Goal: Transaction & Acquisition: Purchase product/service

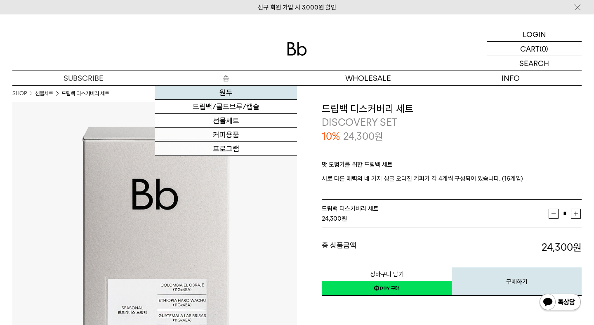
click at [229, 98] on link "원두" at bounding box center [226, 93] width 142 height 14
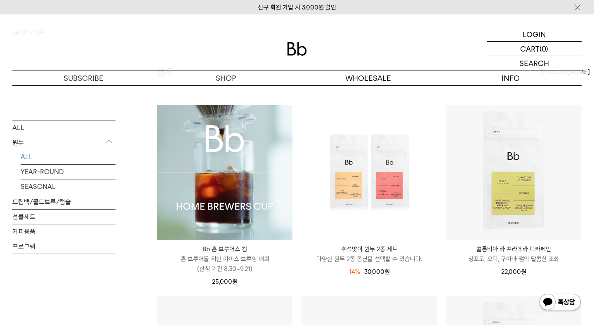
scroll to position [78, 0]
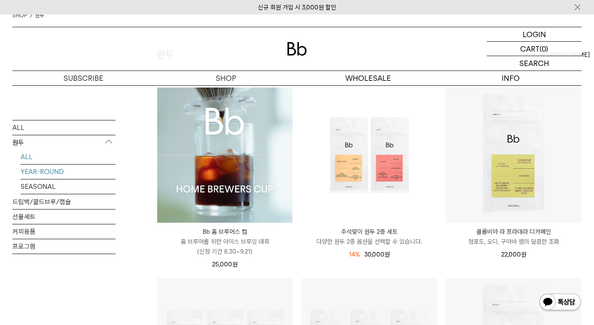
click at [58, 178] on link "YEAR-ROUND" at bounding box center [68, 171] width 95 height 14
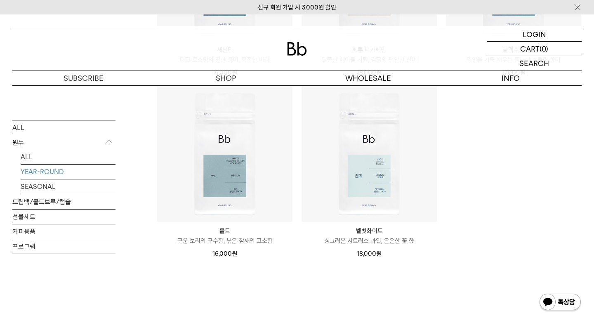
scroll to position [448, 0]
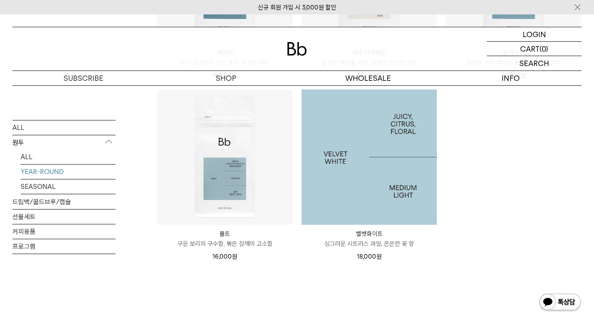
click at [346, 177] on img at bounding box center [368, 156] width 135 height 135
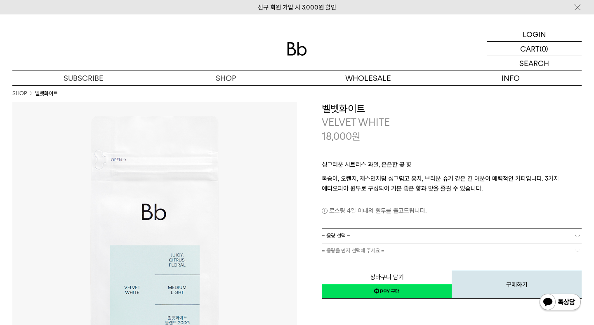
scroll to position [31, 0]
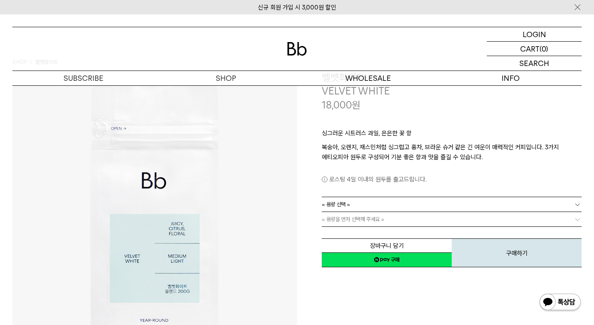
click at [362, 202] on link "= 용량 선택 =" at bounding box center [452, 204] width 260 height 14
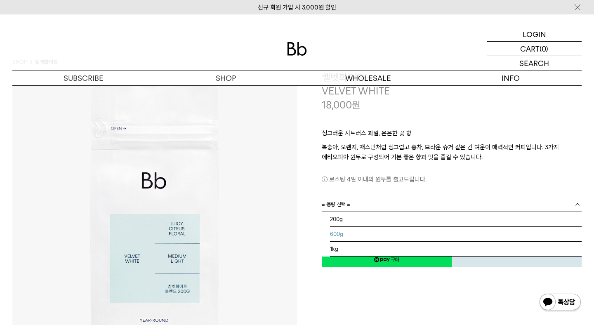
click at [355, 236] on li "600g" at bounding box center [456, 234] width 252 height 15
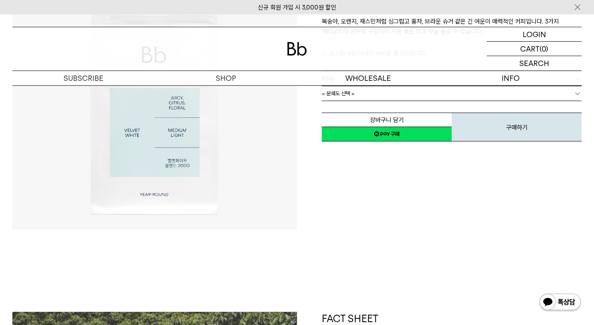
scroll to position [28, 0]
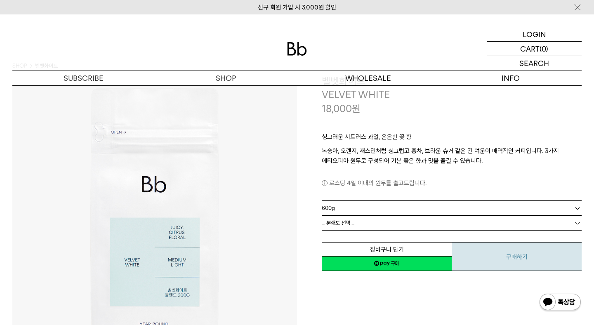
click at [497, 259] on button "구매하기" at bounding box center [516, 256] width 130 height 29
click at [499, 219] on link "= 분쇄도 선택 =" at bounding box center [452, 223] width 260 height 14
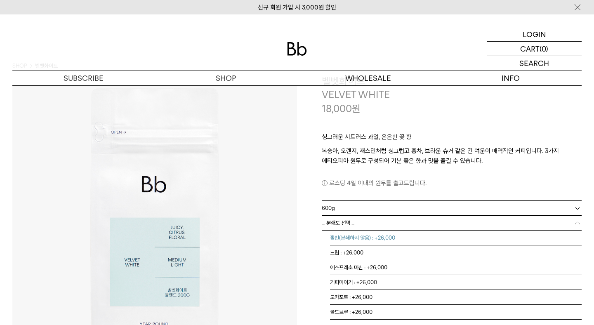
click at [413, 237] on li "홀빈(분쇄하지 않음) : +26,000" at bounding box center [456, 237] width 252 height 15
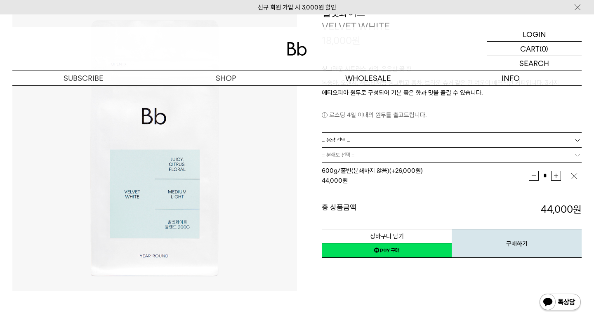
scroll to position [96, 0]
click at [473, 250] on button "구매하기" at bounding box center [516, 242] width 130 height 29
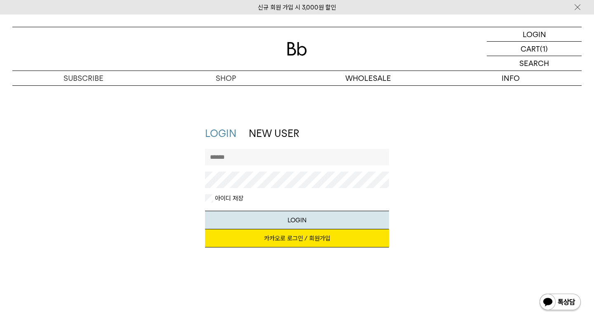
click at [291, 240] on link "카카오로 로그인 / 회원가입" at bounding box center [297, 238] width 184 height 18
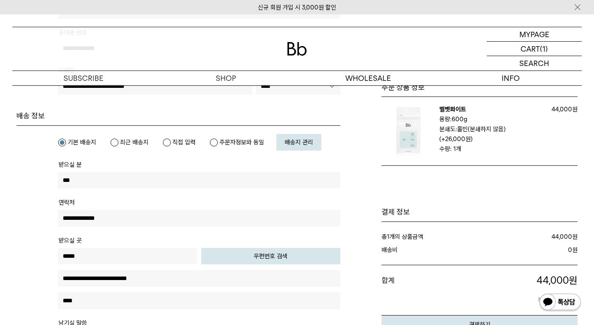
scroll to position [184, 0]
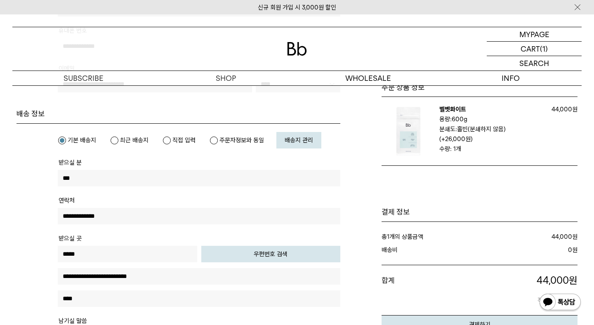
click at [168, 141] on label "직접 입력" at bounding box center [178, 140] width 33 height 8
click at [125, 180] on input "text" at bounding box center [199, 178] width 282 height 16
type input "*"
type input "***"
click at [153, 222] on input "text" at bounding box center [199, 216] width 282 height 16
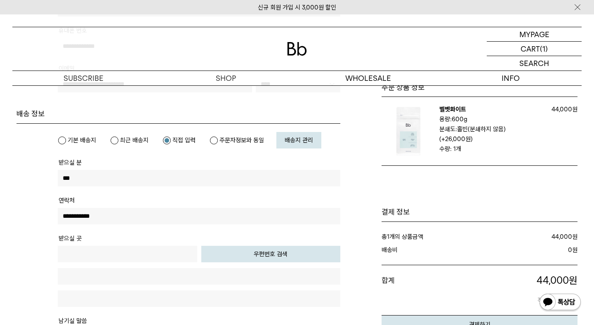
type input "**********"
click at [143, 249] on input "text" at bounding box center [127, 254] width 139 height 16
click at [237, 259] on button "우편번호 검색" at bounding box center [270, 254] width 139 height 16
type input "*****"
type input "**********"
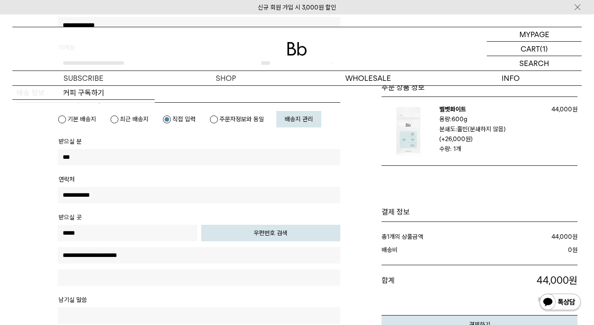
scroll to position [225, 0]
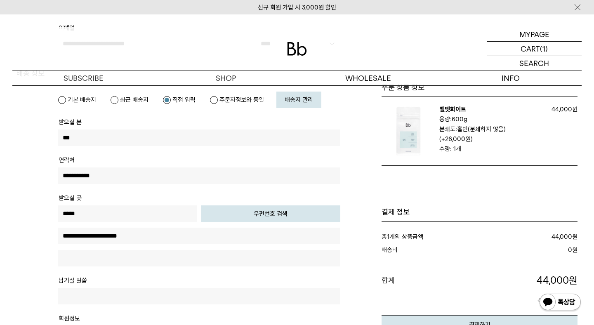
click at [247, 216] on button "우편번호 검색" at bounding box center [270, 213] width 139 height 16
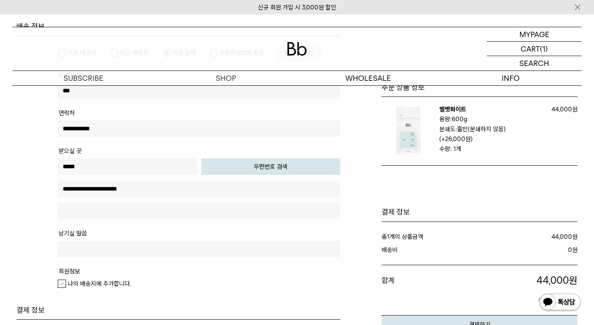
click at [146, 209] on input "text" at bounding box center [199, 211] width 282 height 16
type input "**********"
click at [202, 287] on div "나의 배송지에 추가합니다." at bounding box center [199, 284] width 282 height 10
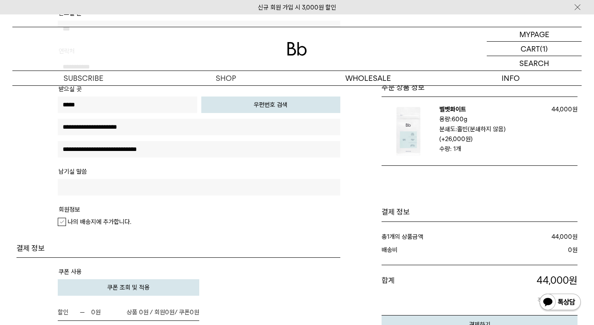
scroll to position [345, 0]
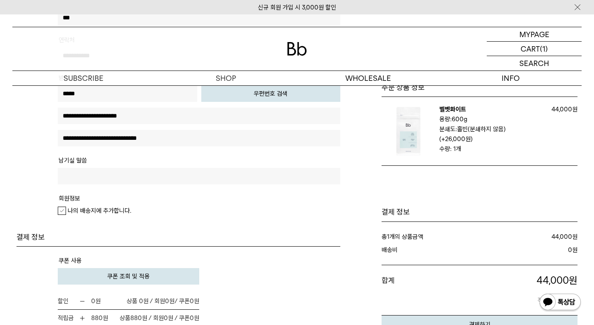
click at [79, 209] on em "나의 배송지에 추가합니다." at bounding box center [99, 210] width 63 height 7
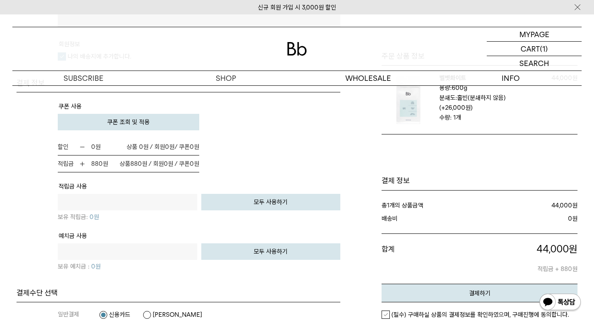
click at [232, 214] on p "보유 적립금: 0 원" at bounding box center [199, 216] width 282 height 12
click at [240, 207] on button "모두 사용하기" at bounding box center [270, 202] width 139 height 16
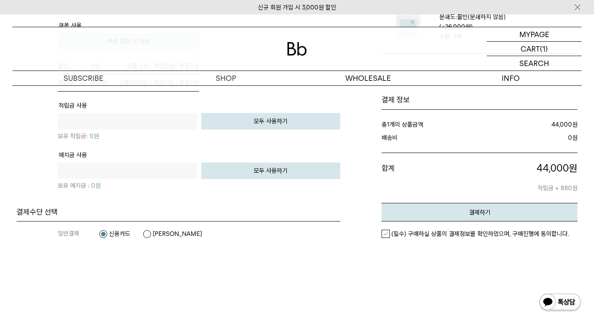
scroll to position [582, 0]
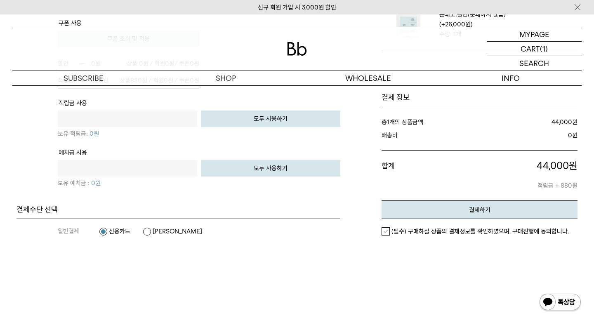
click at [148, 233] on label "[PERSON_NAME]" at bounding box center [172, 231] width 59 height 8
click at [388, 233] on label "(필수) 구매하실 상품의 결제정보를 확인하였으며, 구매진행에 동의합니다." at bounding box center [474, 231] width 187 height 8
click at [432, 211] on button "결제하기" at bounding box center [479, 209] width 196 height 19
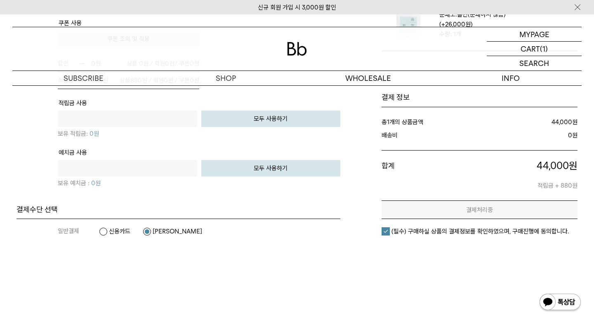
scroll to position [0, 0]
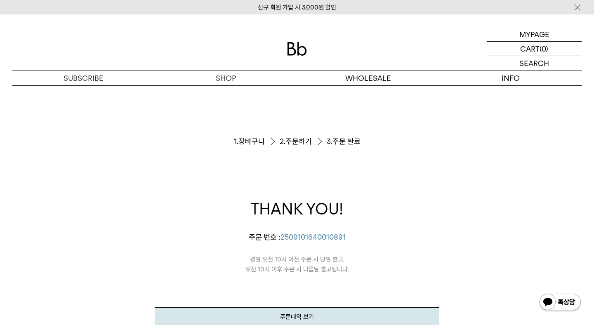
click at [324, 239] on span "2509101640010891" at bounding box center [312, 237] width 65 height 9
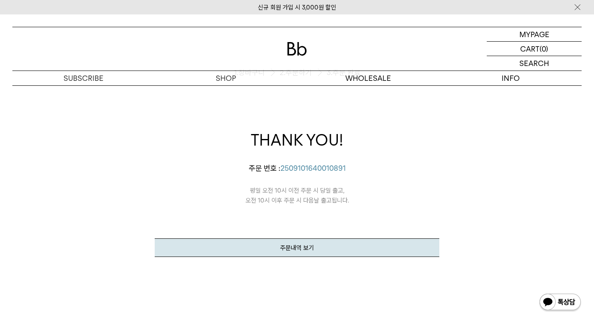
scroll to position [67, 0]
